Goal: Register for event/course

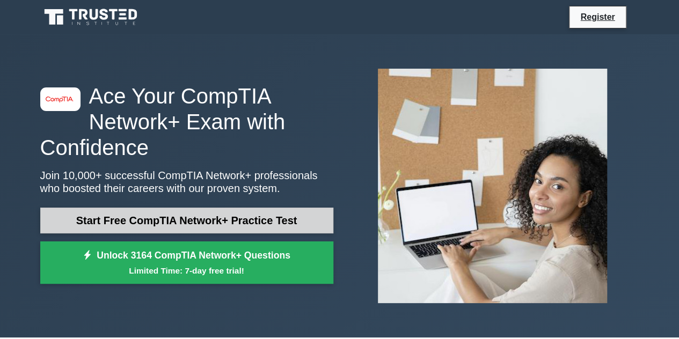
click at [285, 215] on link "Start Free CompTIA Network+ Practice Test" at bounding box center [186, 221] width 293 height 26
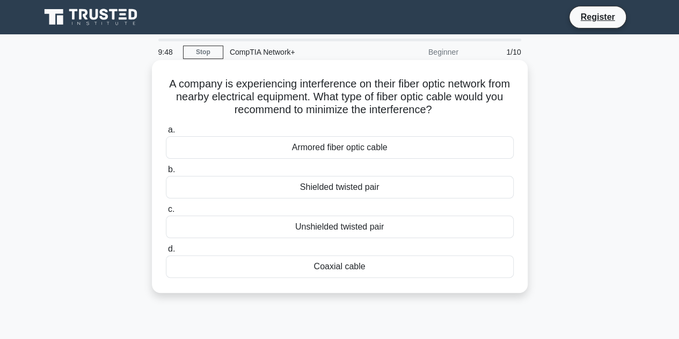
click at [365, 188] on div "Shielded twisted pair" at bounding box center [340, 187] width 348 height 23
click at [166, 173] on input "b. Shielded twisted pair" at bounding box center [166, 169] width 0 height 7
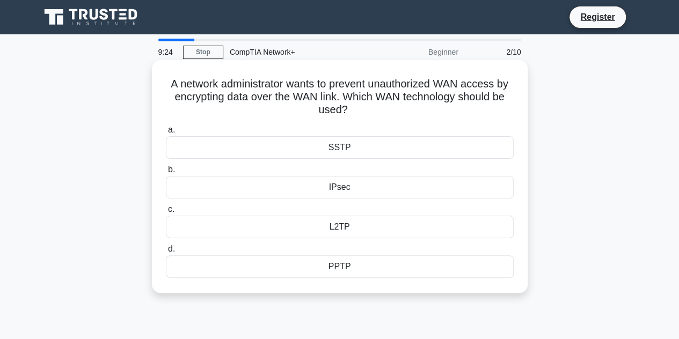
click at [348, 188] on div "IPsec" at bounding box center [340, 187] width 348 height 23
click at [166, 173] on input "b. IPsec" at bounding box center [166, 169] width 0 height 7
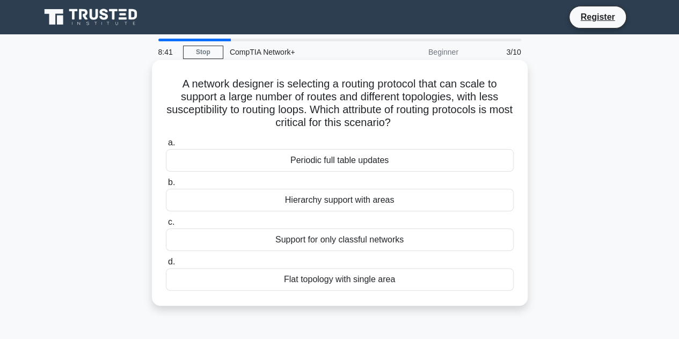
click at [335, 204] on div "Hierarchy support with areas" at bounding box center [340, 200] width 348 height 23
click at [166, 186] on input "b. Hierarchy support with areas" at bounding box center [166, 182] width 0 height 7
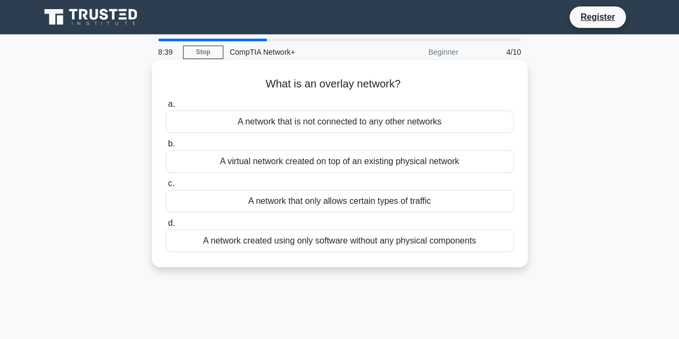
click at [372, 95] on div "What is an overlay network? .spinner_0XTQ{transform-origin:center;animation:spi…" at bounding box center [339, 163] width 367 height 199
click at [370, 164] on div "A virtual network created on top of an existing physical network" at bounding box center [340, 161] width 348 height 23
click at [166, 148] on input "b. A virtual network created on top of an existing physical network" at bounding box center [166, 144] width 0 height 7
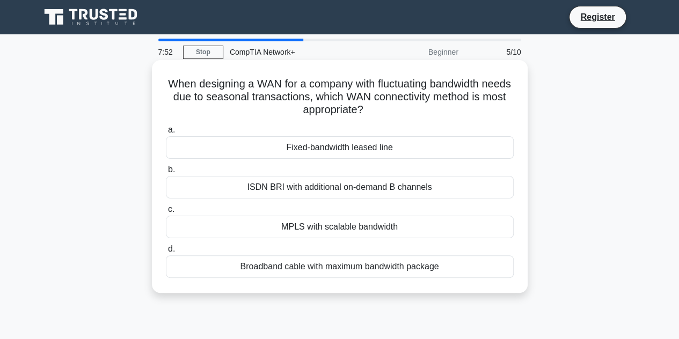
click at [335, 269] on div "Broadband cable with maximum bandwidth package" at bounding box center [340, 266] width 348 height 23
click at [166, 253] on input "d. Broadband cable with maximum bandwidth package" at bounding box center [166, 249] width 0 height 7
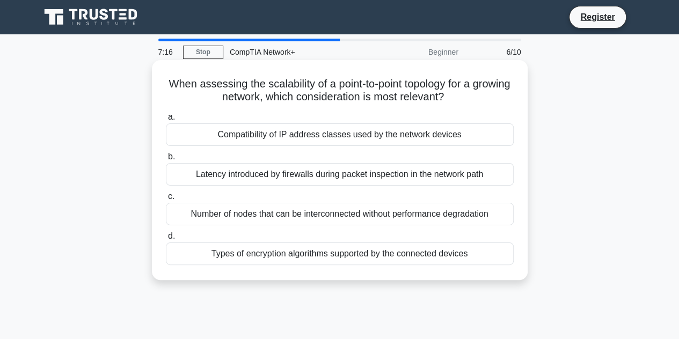
click at [336, 214] on div "Number of nodes that can be interconnected without performance degradation" at bounding box center [340, 214] width 348 height 23
click at [166, 200] on input "c. Number of nodes that can be interconnected without performance degradation" at bounding box center [166, 196] width 0 height 7
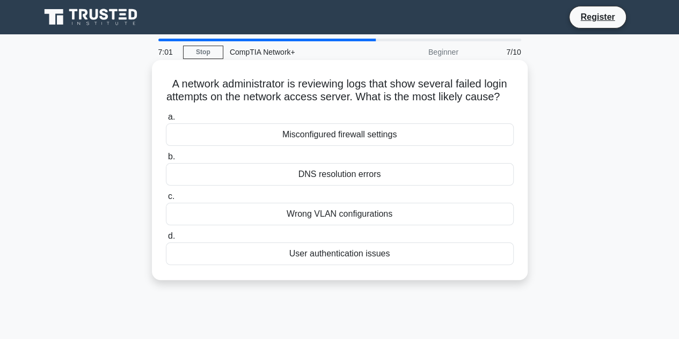
click at [344, 265] on div "User authentication issues" at bounding box center [340, 254] width 348 height 23
click at [166, 240] on input "d. User authentication issues" at bounding box center [166, 236] width 0 height 7
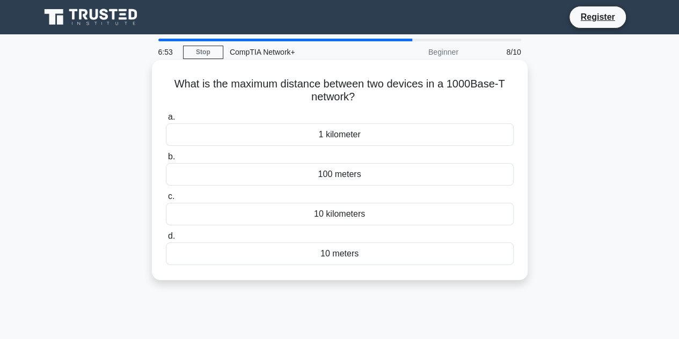
click at [338, 177] on div "100 meters" at bounding box center [340, 174] width 348 height 23
click at [166, 160] on input "b. 100 meters" at bounding box center [166, 157] width 0 height 7
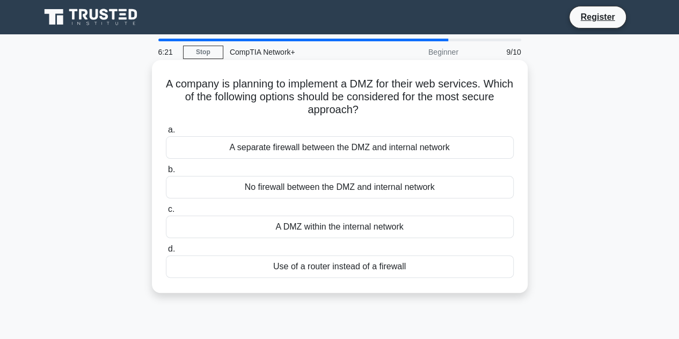
click at [393, 148] on div "A separate firewall between the DMZ and internal network" at bounding box center [340, 147] width 348 height 23
click at [166, 134] on input "a. A separate firewall between the DMZ and internal network" at bounding box center [166, 130] width 0 height 7
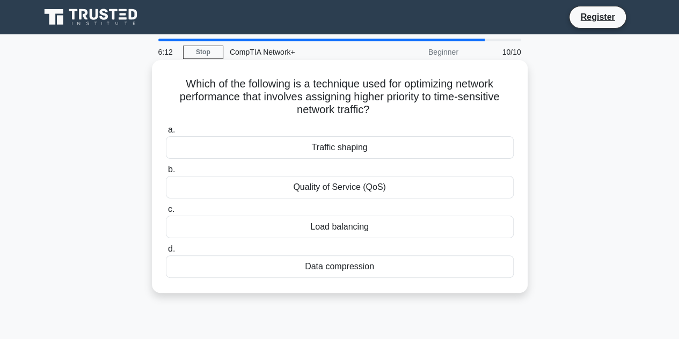
click at [377, 222] on div "Load balancing" at bounding box center [340, 227] width 348 height 23
click at [166, 213] on input "c. Load balancing" at bounding box center [166, 209] width 0 height 7
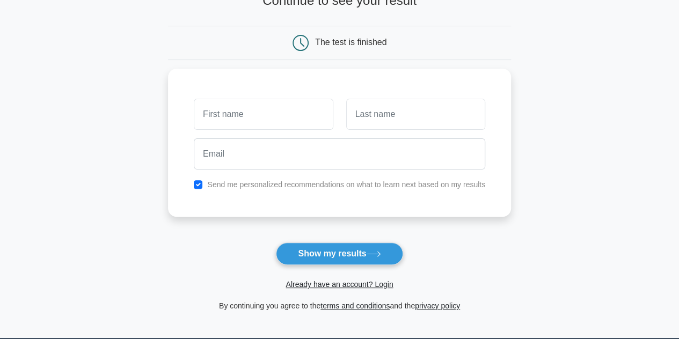
drag, startPoint x: 686, startPoint y: 145, endPoint x: 686, endPoint y: 194, distance: 48.3
click at [678, 194] on html "Register and the" at bounding box center [339, 186] width 679 height 539
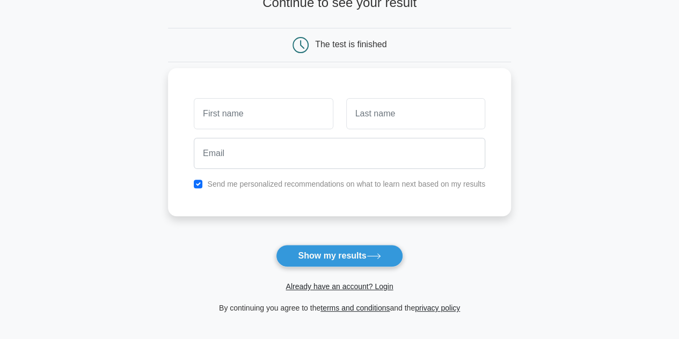
click at [273, 113] on input "text" at bounding box center [263, 113] width 139 height 31
click at [202, 184] on input "checkbox" at bounding box center [198, 184] width 9 height 9
checkbox input "false"
click at [243, 122] on input "text" at bounding box center [263, 113] width 139 height 31
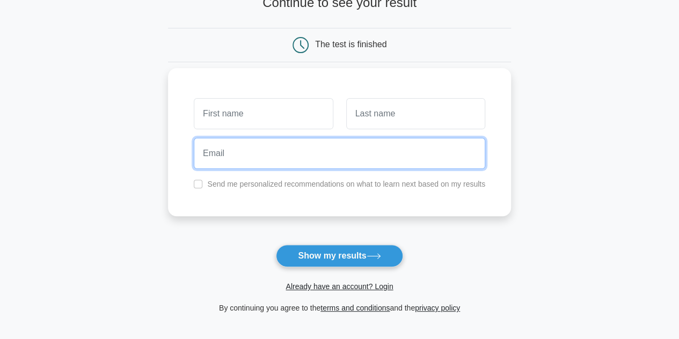
click at [250, 152] on input "email" at bounding box center [339, 153] width 291 height 31
type input "yvngdaniel01@gmail.com"
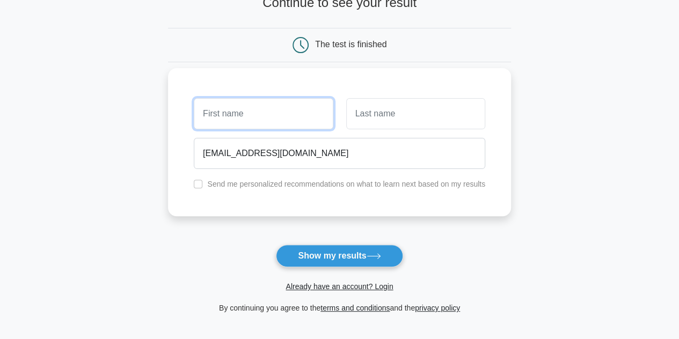
click at [271, 105] on input "text" at bounding box center [263, 113] width 139 height 31
type input "OLUWASEUN"
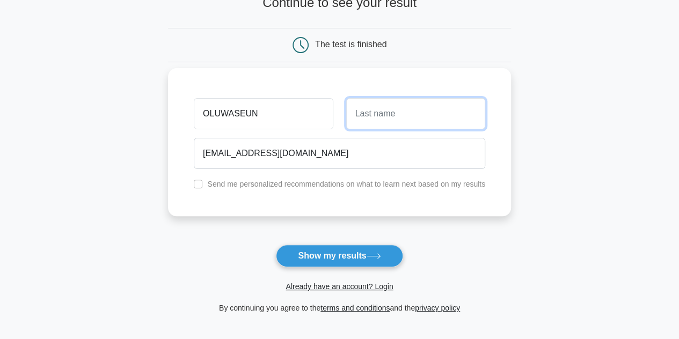
click at [410, 126] on input "text" at bounding box center [415, 113] width 139 height 31
type input "ARIYIBI"
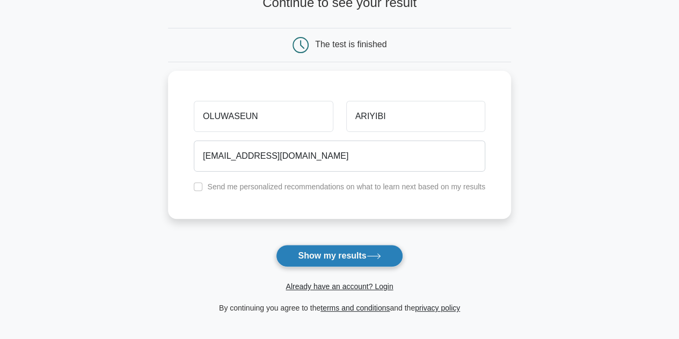
click at [380, 257] on icon at bounding box center [374, 256] width 14 height 6
